Goal: Task Accomplishment & Management: Complete application form

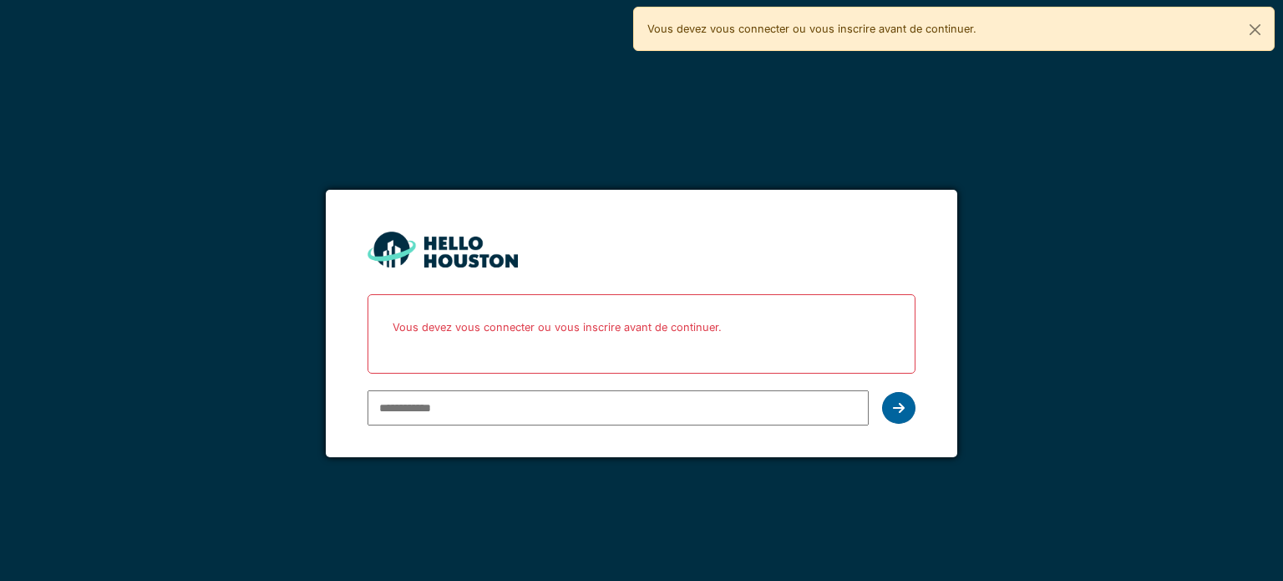
type input "**********"
click at [902, 410] on icon at bounding box center [899, 407] width 12 height 13
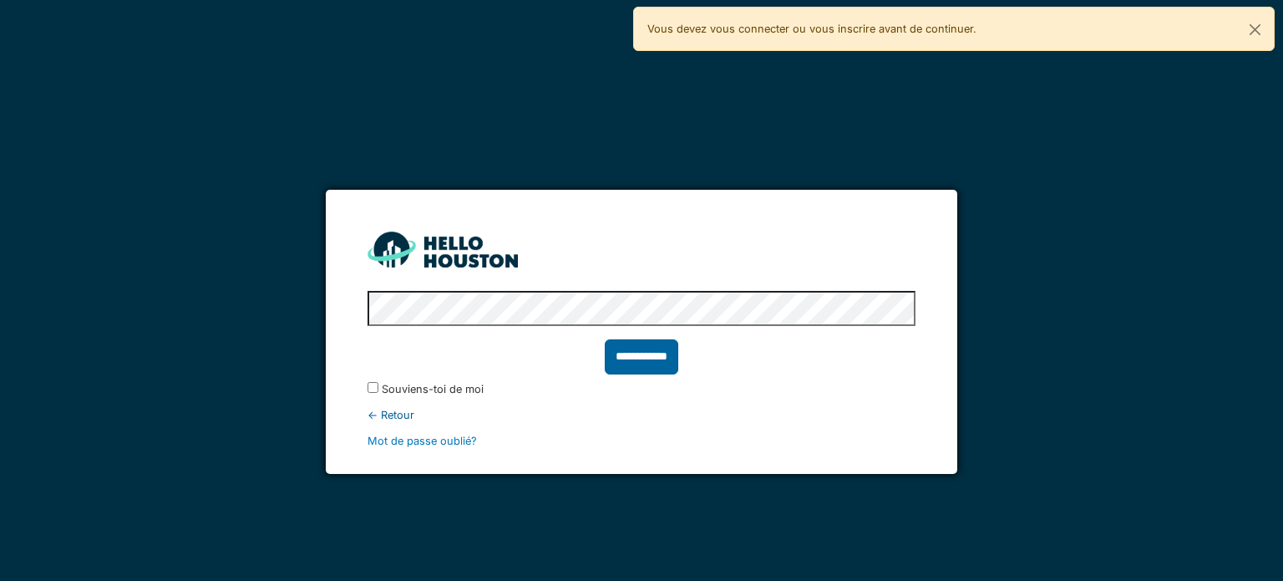
click at [647, 363] on input "**********" at bounding box center [642, 356] width 74 height 35
type input "******"
